Goal: Task Accomplishment & Management: Use online tool/utility

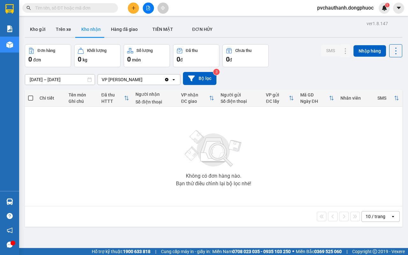
click at [94, 8] on input "text" at bounding box center [72, 7] width 75 height 7
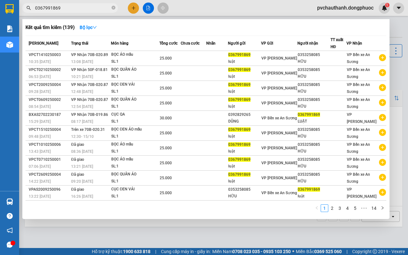
type input "0367991869"
click at [190, 235] on div at bounding box center [204, 127] width 408 height 255
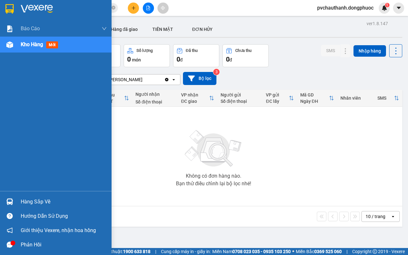
click at [31, 201] on div "Hàng sắp về" at bounding box center [64, 202] width 86 height 10
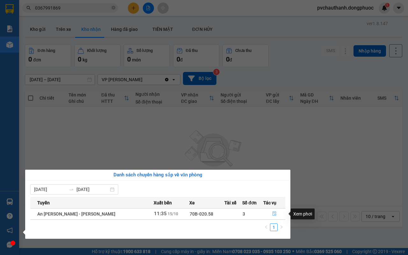
click at [273, 214] on icon "file-done" at bounding box center [274, 213] width 4 height 4
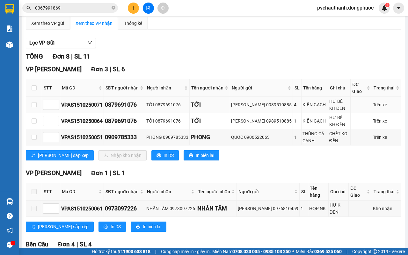
scroll to position [19, 0]
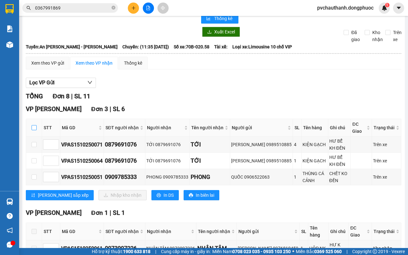
click at [35, 128] on input "checkbox" at bounding box center [34, 127] width 5 height 5
checkbox input "true"
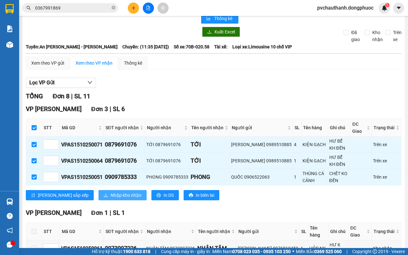
click at [112, 195] on span "Nhập kho nhận" at bounding box center [125, 195] width 31 height 7
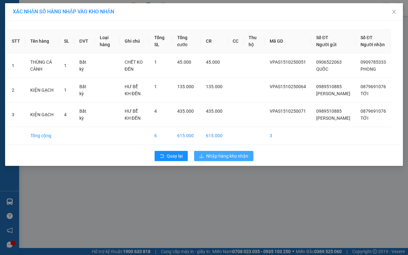
click at [220, 160] on span "Nhập hàng kho nhận" at bounding box center [227, 156] width 42 height 7
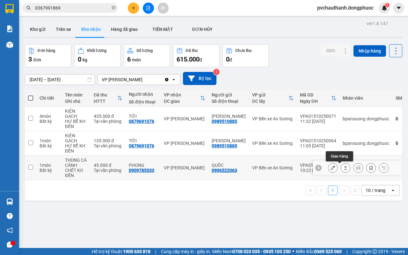
click at [343, 168] on icon at bounding box center [345, 168] width 4 height 4
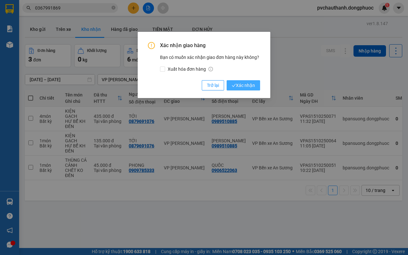
click at [251, 88] on span "Xác nhận" at bounding box center [242, 85] width 23 height 7
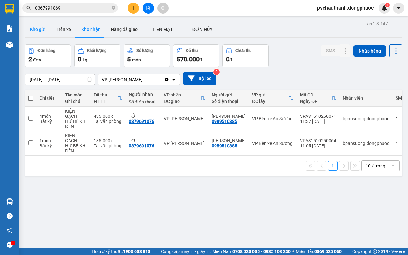
click at [40, 31] on button "Kho gửi" at bounding box center [38, 29] width 26 height 15
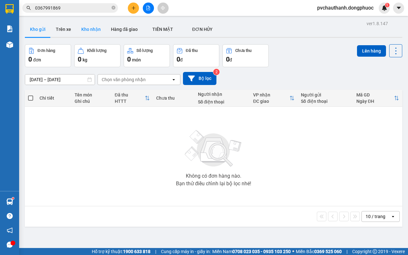
click at [88, 28] on button "Kho nhận" at bounding box center [91, 29] width 30 height 15
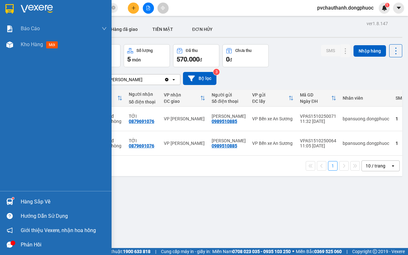
click at [36, 198] on div "Hàng sắp về" at bounding box center [64, 202] width 86 height 10
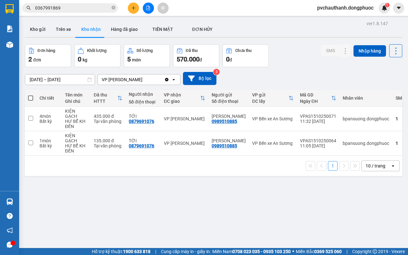
drag, startPoint x: 325, startPoint y: 211, endPoint x: 286, endPoint y: 210, distance: 39.5
click at [318, 214] on section "Kết quả [PERSON_NAME] ( 139 ) Bộ lọc Mã ĐH Trạng thái Món hàng Tổng [PERSON_NAM…" at bounding box center [204, 127] width 408 height 255
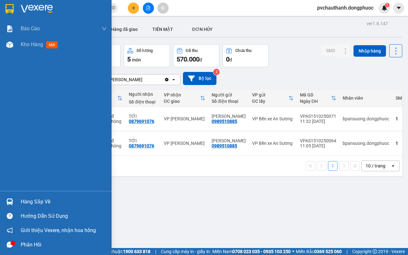
click at [31, 198] on div "Hàng sắp về" at bounding box center [64, 202] width 86 height 10
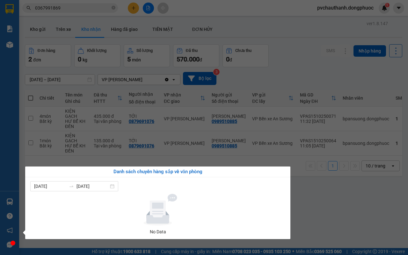
click at [309, 194] on section "Kết quả [PERSON_NAME] ( 139 ) Bộ lọc Mã ĐH Trạng thái Món hàng Tổng [PERSON_NAM…" at bounding box center [204, 127] width 408 height 255
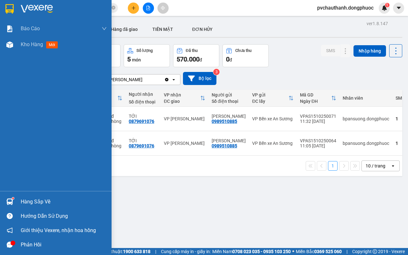
click at [31, 203] on div "Hàng sắp về" at bounding box center [64, 202] width 86 height 10
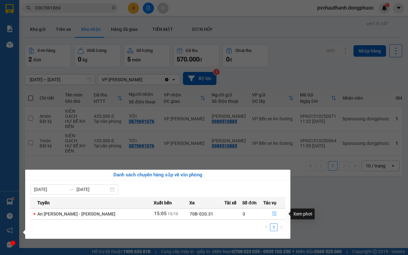
click at [272, 214] on icon "file-done" at bounding box center [274, 213] width 4 height 4
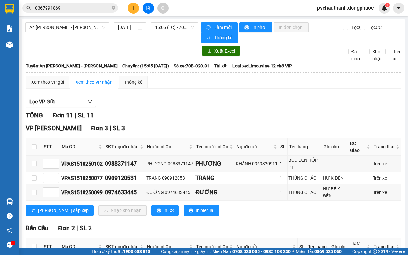
click at [205, 107] on div "Lọc VP Gửi" at bounding box center [213, 102] width 375 height 11
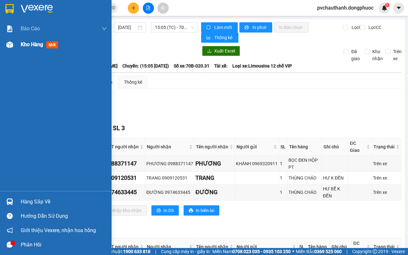
click at [27, 42] on span "Kho hàng" at bounding box center [32, 44] width 22 height 6
